Goal: Connect with others: Connect with others

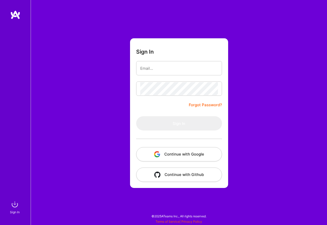
type input "[EMAIL_ADDRESS][PERSON_NAME][DOMAIN_NAME]"
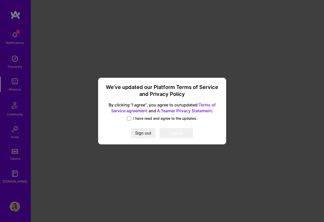
click at [131, 116] on label "I have read and agree to the updates." at bounding box center [162, 118] width 70 height 5
click at [0, 0] on input "I have read and agree to the updates." at bounding box center [0, 0] width 0 height 0
click at [176, 132] on button "I agree" at bounding box center [176, 133] width 34 height 10
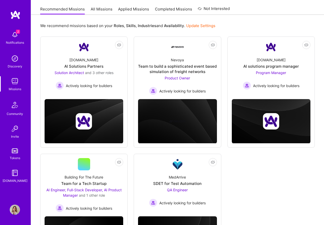
scroll to position [102, 0]
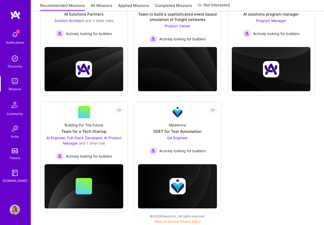
click at [22, 137] on link "Invite" at bounding box center [15, 132] width 32 height 16
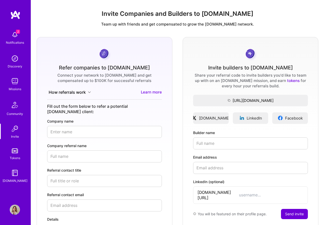
click at [14, 132] on img at bounding box center [15, 129] width 10 height 10
click at [222, 139] on input "Builder name" at bounding box center [250, 144] width 115 height 12
click at [267, 100] on span "Copy the URL to the clipboard" at bounding box center [250, 100] width 115 height 5
